Goal: Information Seeking & Learning: Learn about a topic

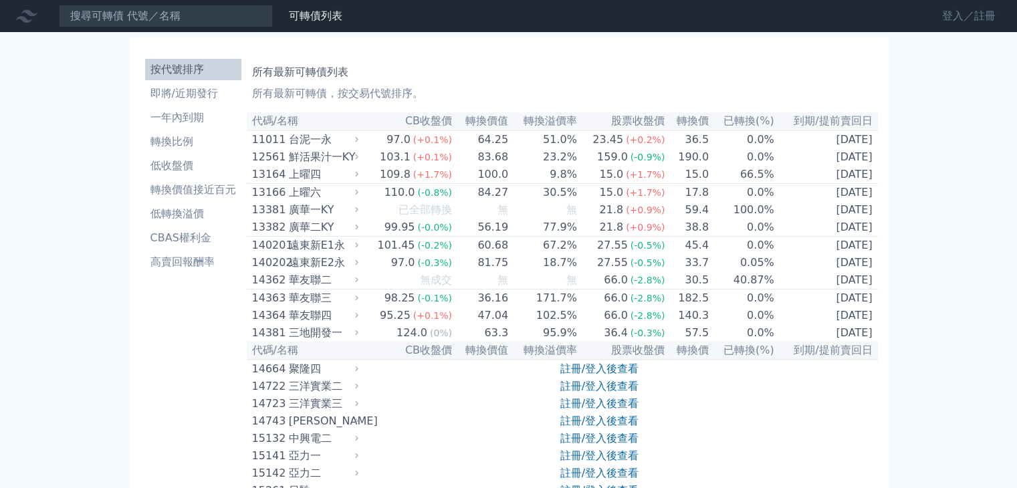
click at [947, 10] on link "登入／註冊" at bounding box center [968, 15] width 75 height 21
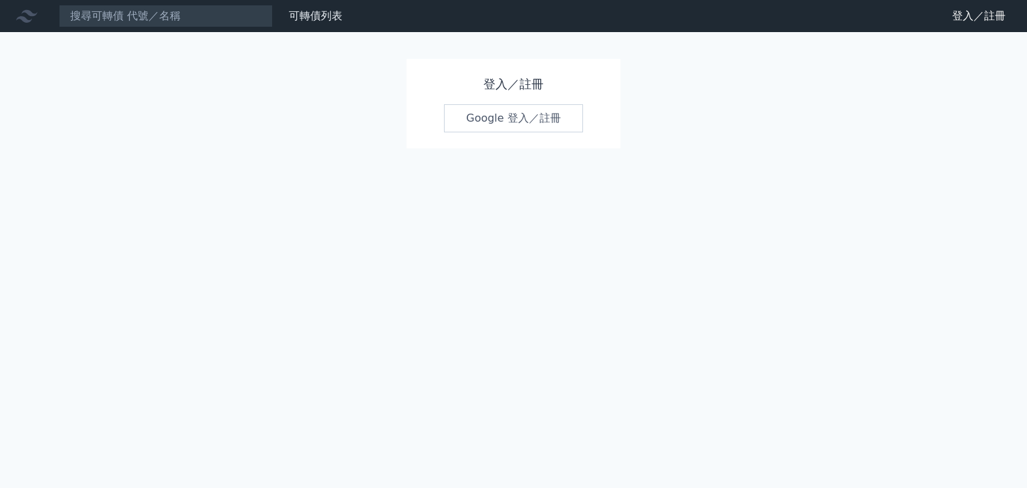
click at [495, 113] on link "Google 登入／註冊" at bounding box center [513, 118] width 139 height 28
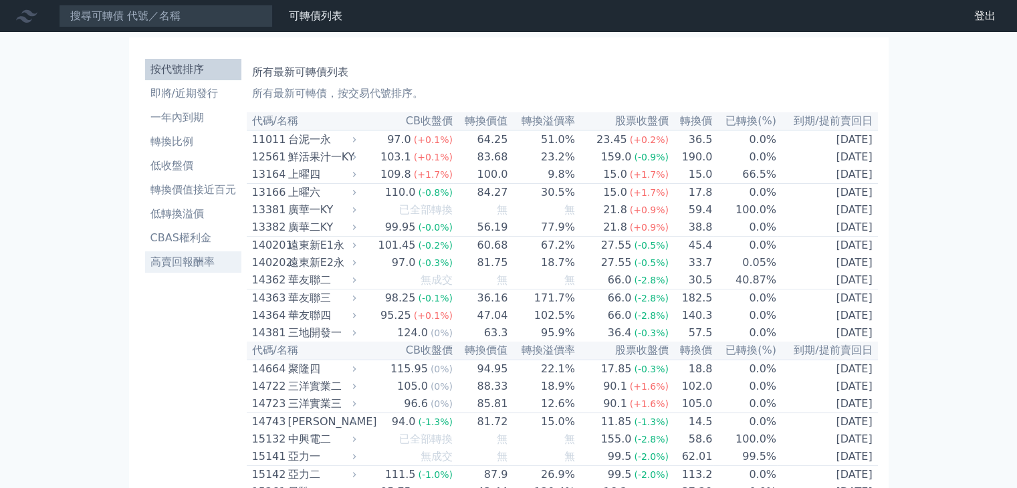
click at [166, 258] on li "高賣回報酬率" at bounding box center [193, 262] width 96 height 16
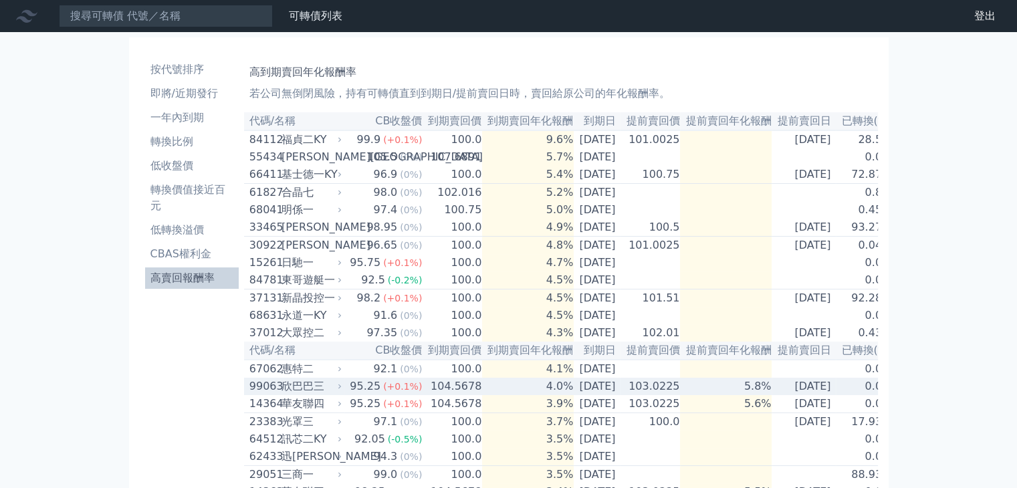
click at [282, 395] on div "欣巴巴三" at bounding box center [311, 386] width 58 height 16
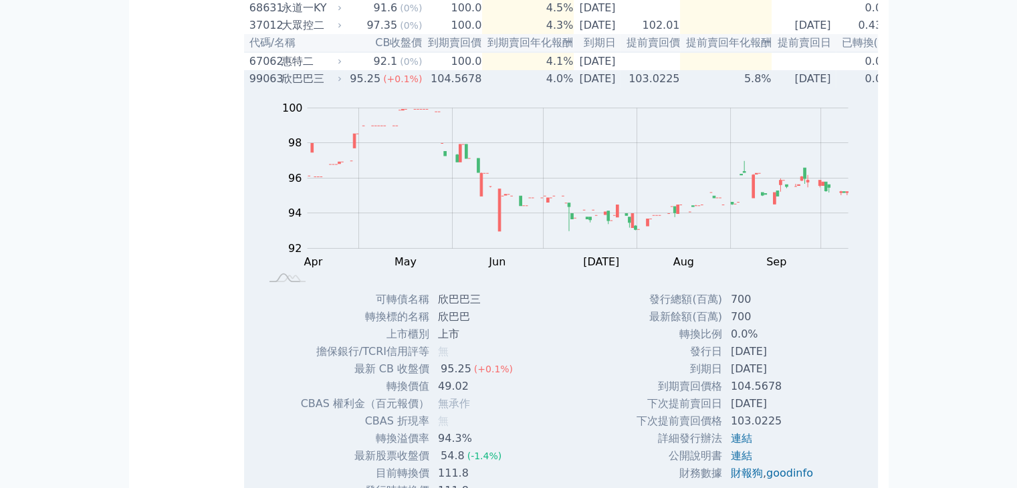
scroll to position [334, 0]
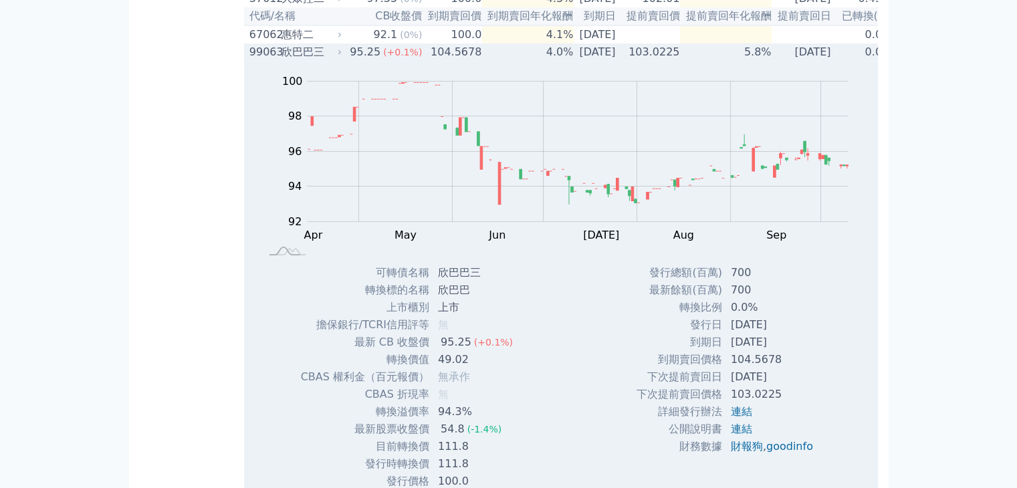
click at [282, 60] on div "欣巴巴三" at bounding box center [311, 52] width 58 height 16
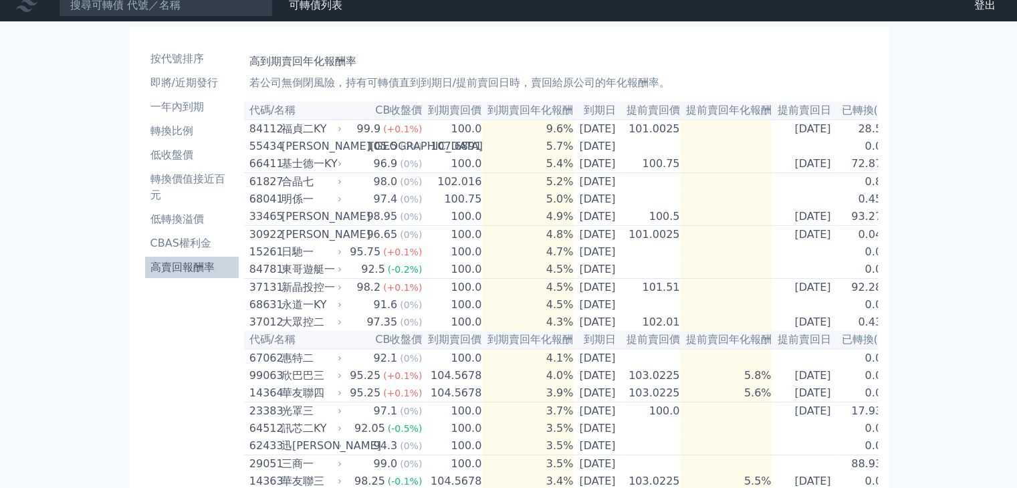
scroll to position [0, 0]
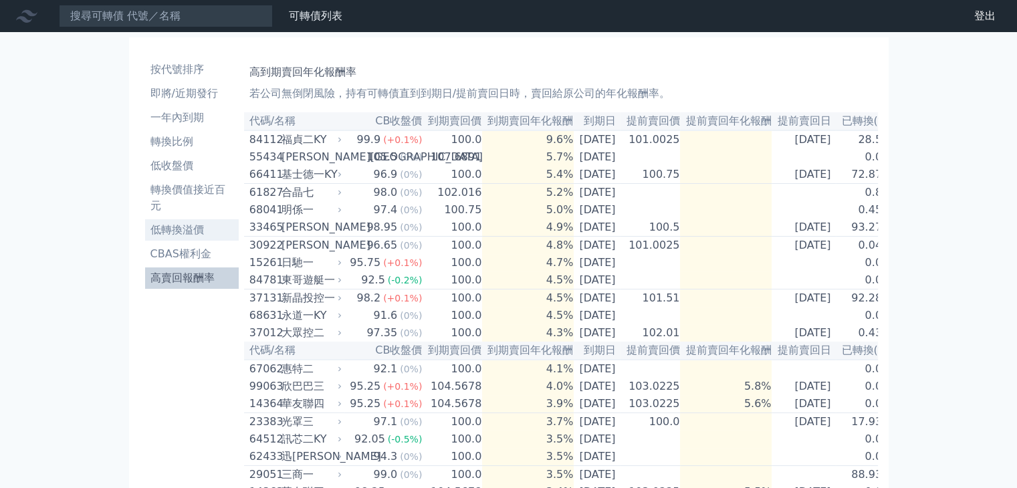
click at [193, 233] on li "低轉換溢價" at bounding box center [192, 230] width 94 height 16
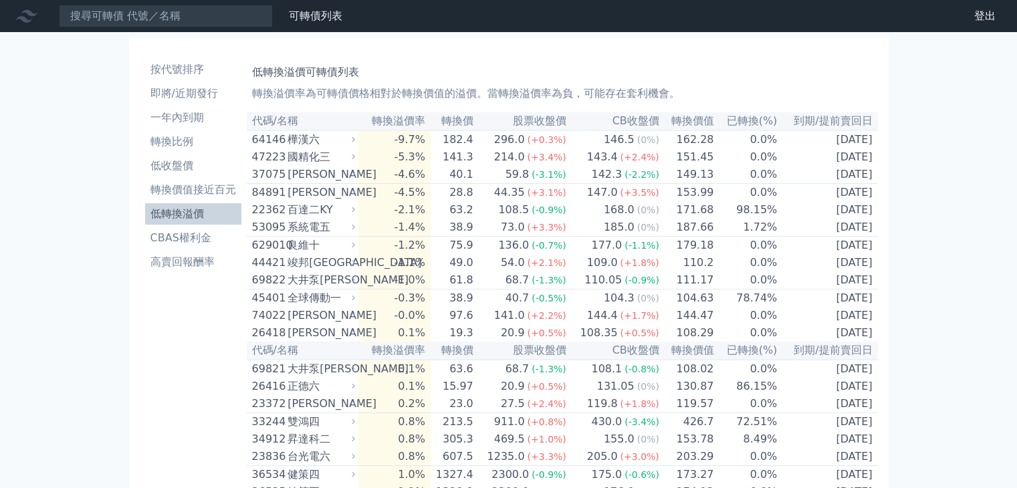
click at [185, 207] on li "低轉換溢價" at bounding box center [193, 214] width 96 height 16
